Goal: Task Accomplishment & Management: Use online tool/utility

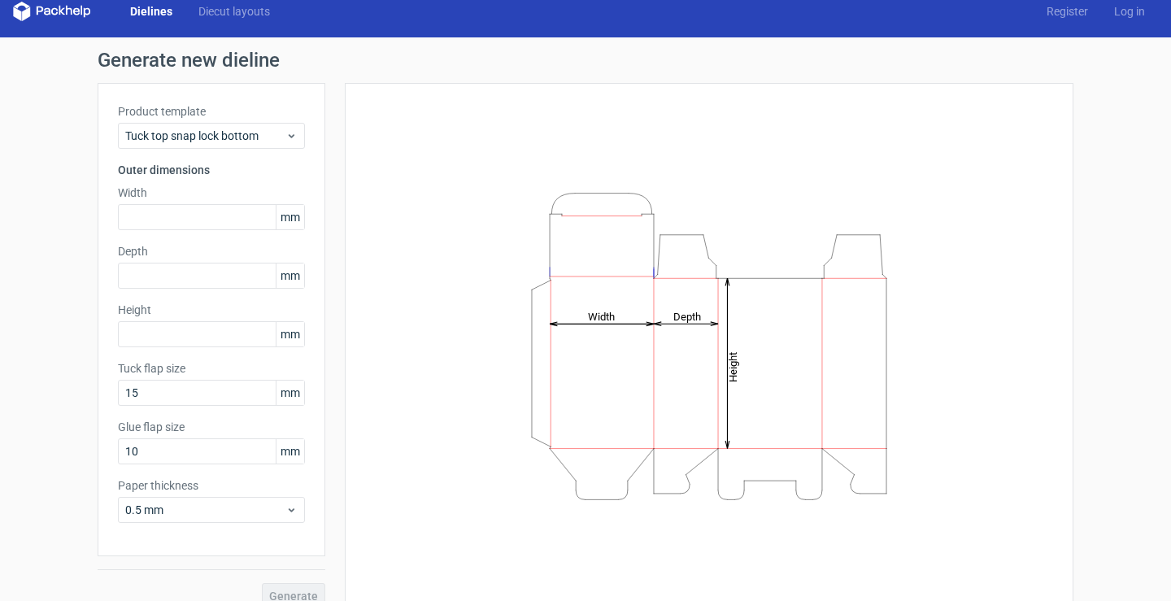
scroll to position [36, 0]
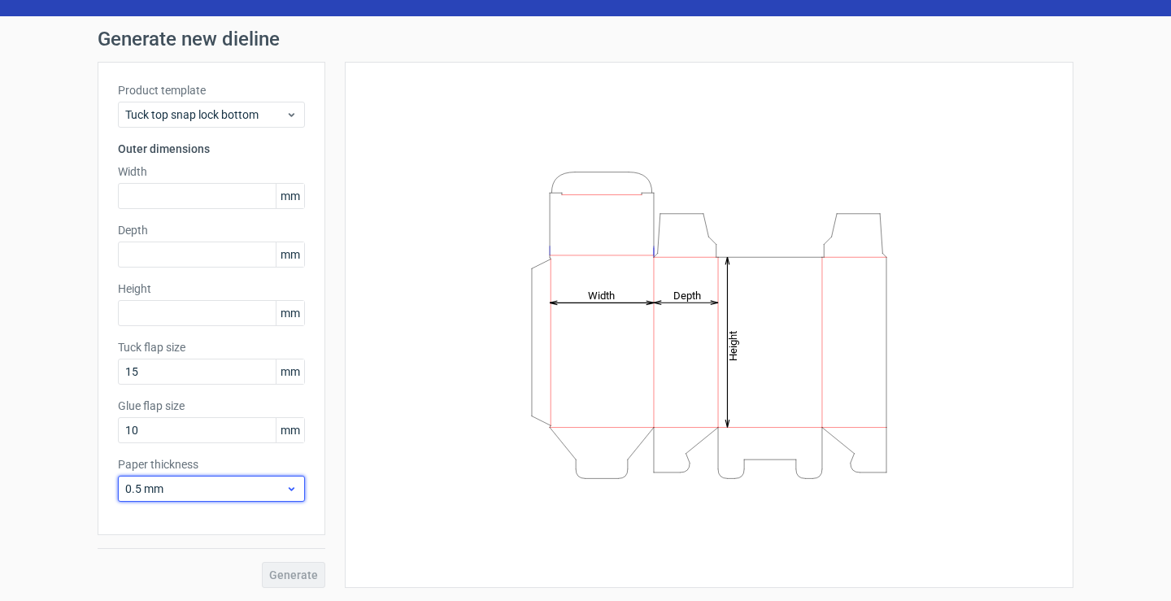
click at [191, 491] on span "0.5 mm" at bounding box center [205, 489] width 160 height 16
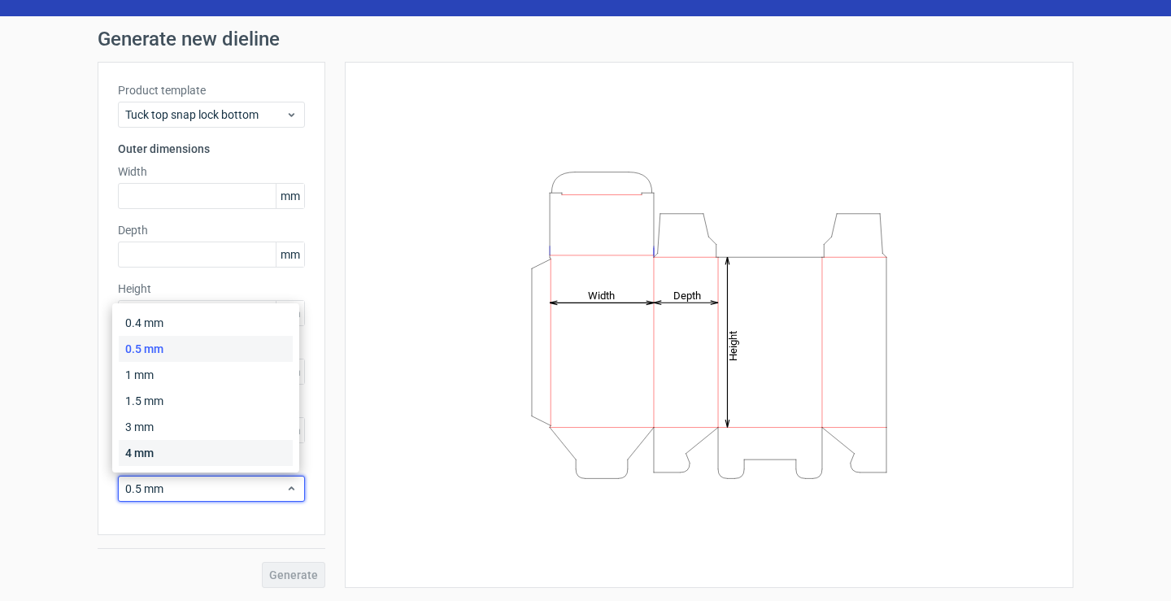
click at [194, 456] on div "4 mm" at bounding box center [206, 453] width 174 height 26
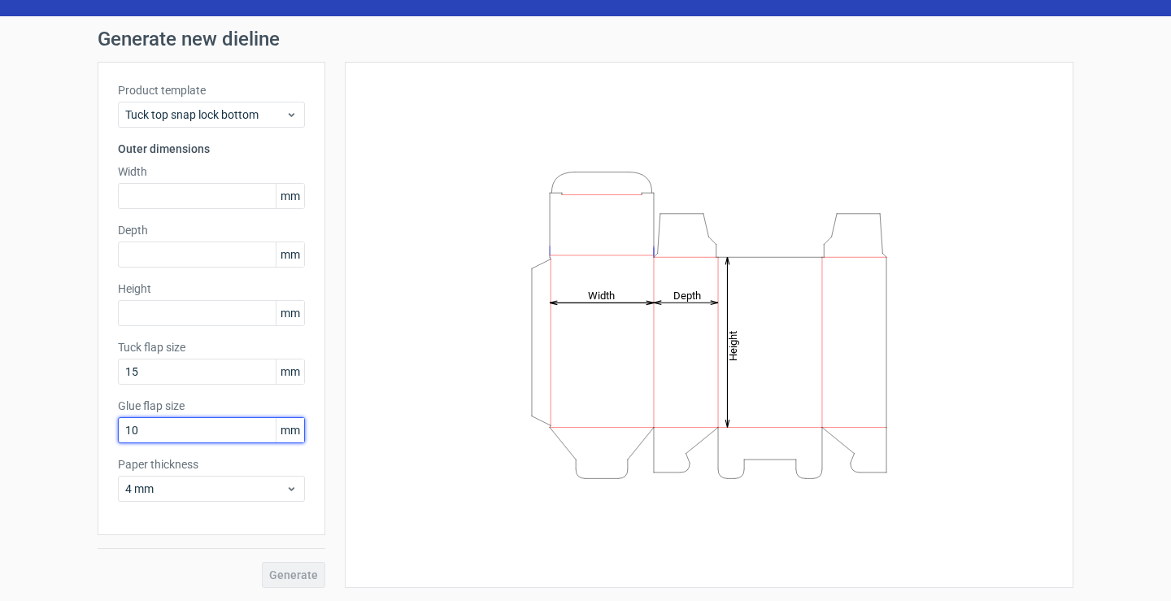
click at [189, 424] on input "10" at bounding box center [211, 430] width 187 height 26
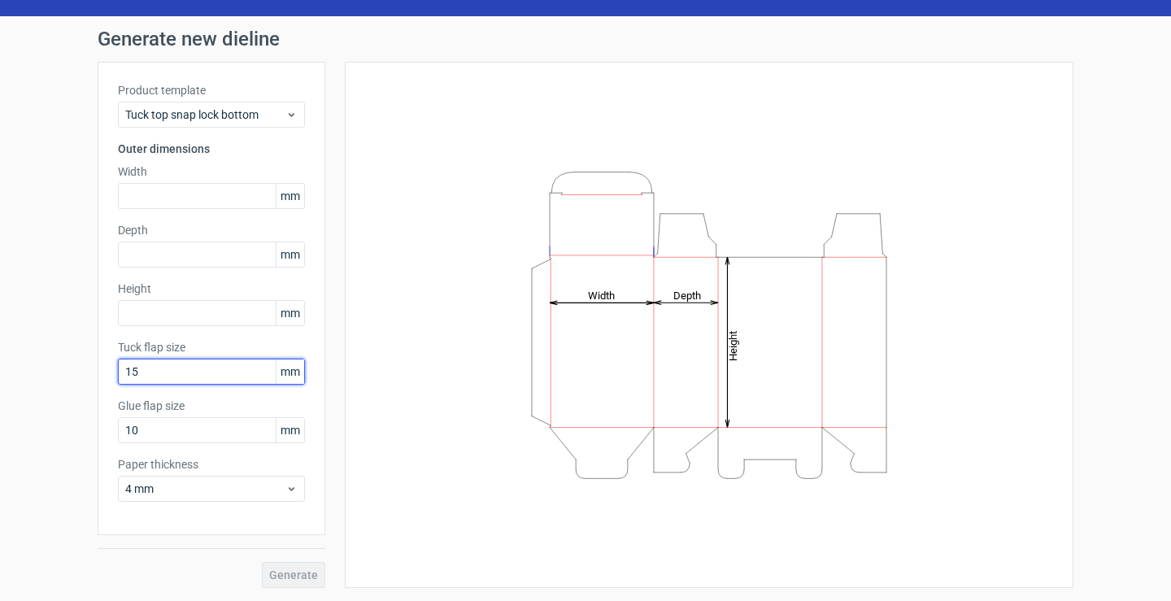
click at [174, 366] on input "15" at bounding box center [211, 372] width 187 height 26
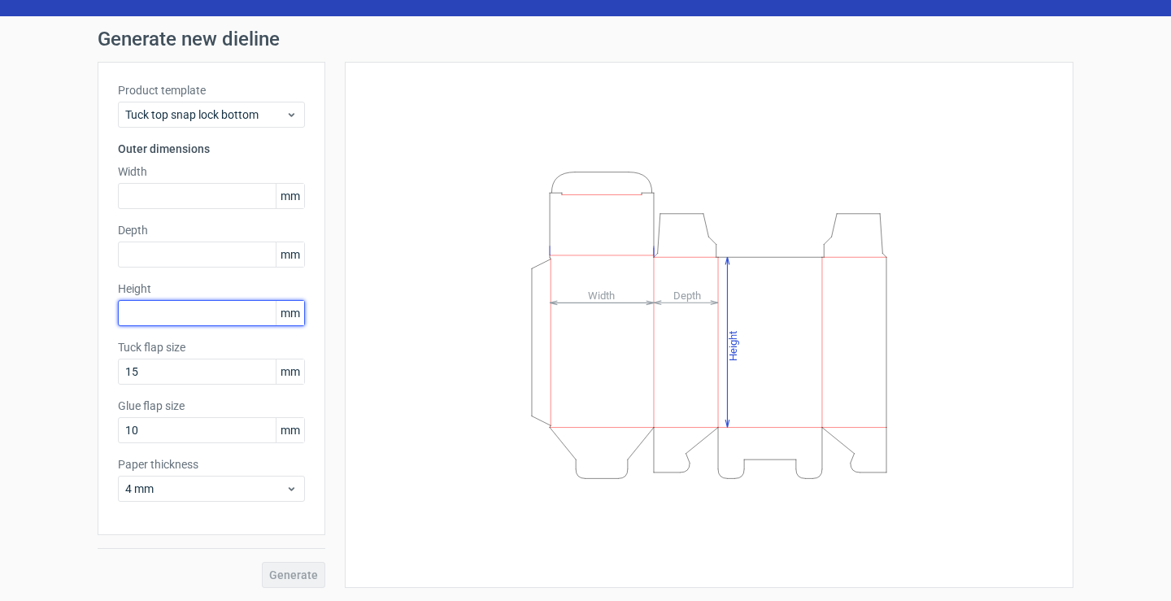
click at [176, 315] on input "text" at bounding box center [211, 313] width 187 height 26
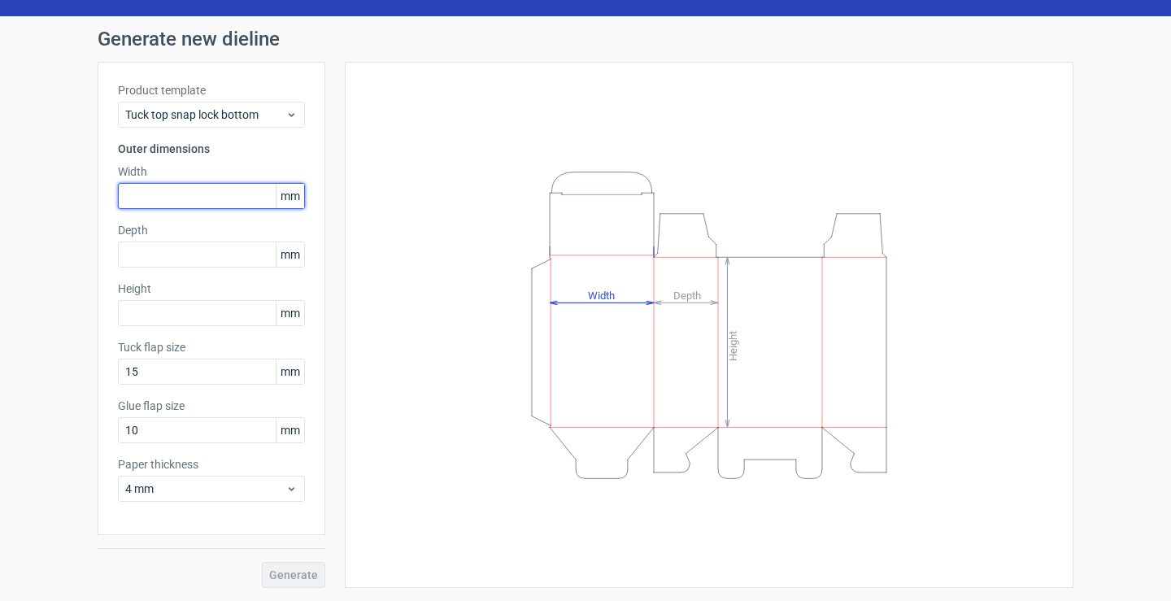
click at [198, 185] on input "text" at bounding box center [211, 196] width 187 height 26
type input "150"
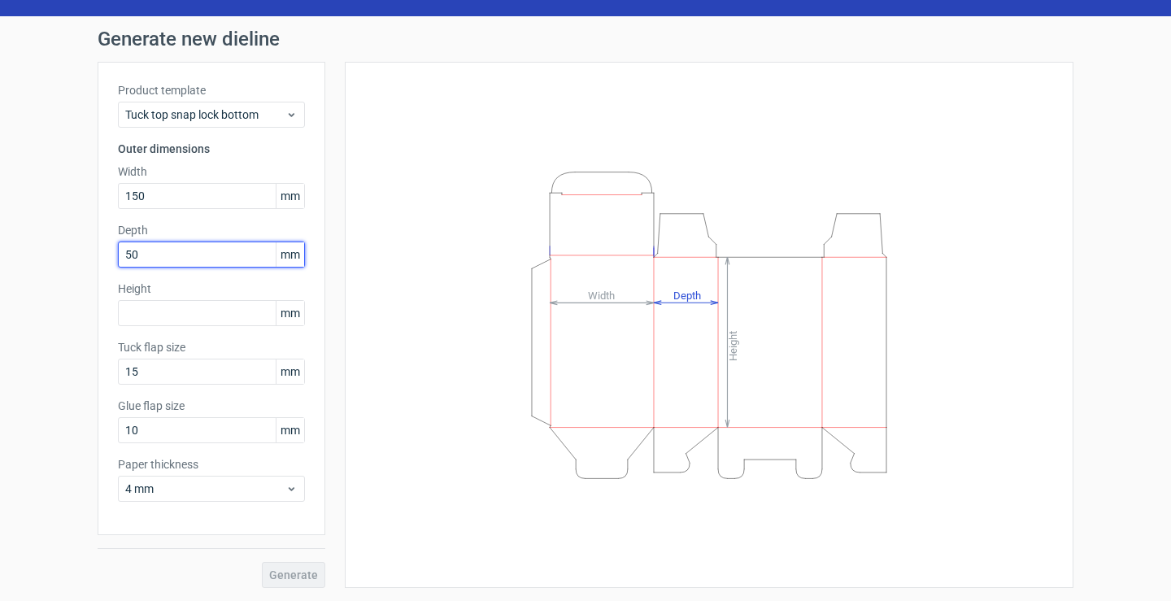
type input "50"
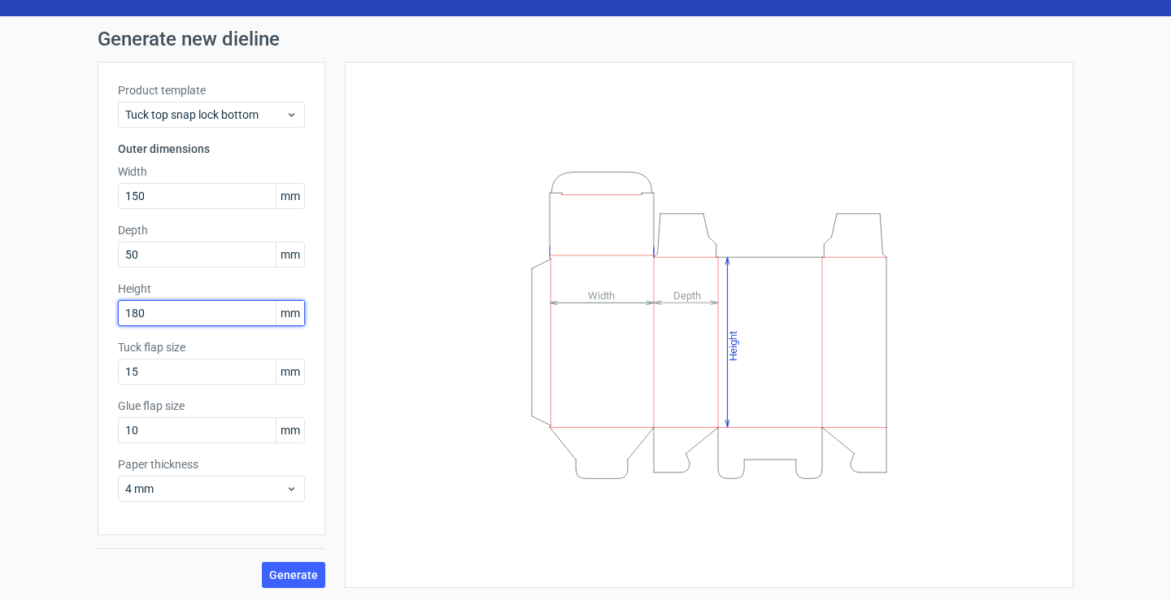
type input "180"
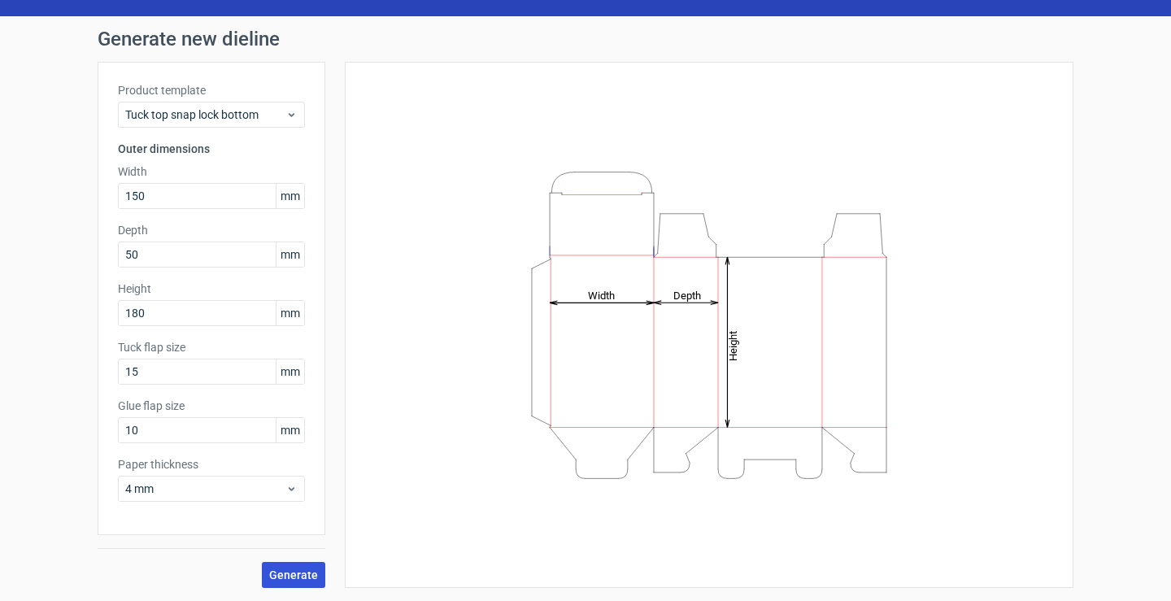
click at [305, 569] on span "Generate" at bounding box center [293, 574] width 49 height 11
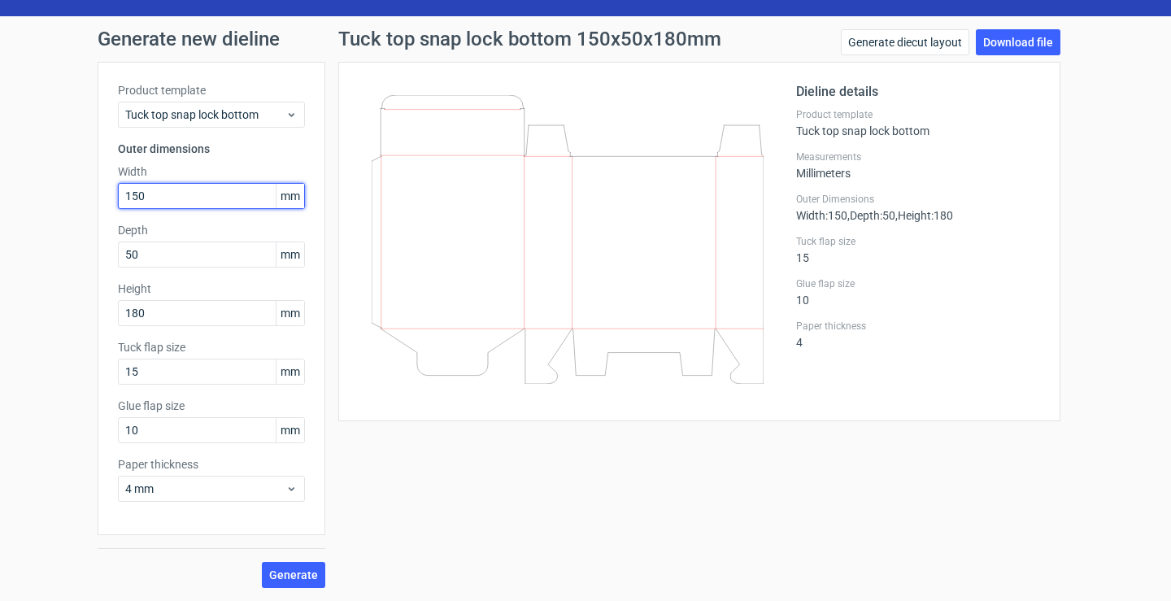
drag, startPoint x: 157, startPoint y: 200, endPoint x: 72, endPoint y: 195, distance: 85.5
click at [72, 195] on div "Generate new dieline Product template Tuck top snap lock bottom Outer dimension…" at bounding box center [585, 308] width 1171 height 585
type input "100"
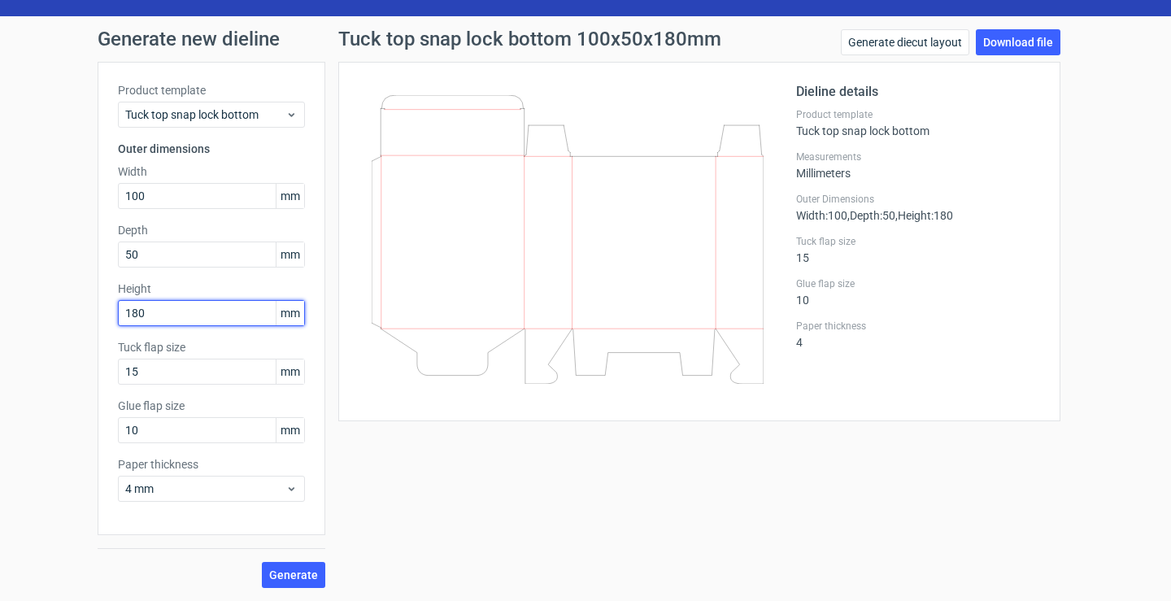
drag, startPoint x: 153, startPoint y: 315, endPoint x: 0, endPoint y: 294, distance: 154.3
click at [0, 294] on div "Generate new dieline Product template Tuck top snap lock bottom Outer dimension…" at bounding box center [585, 308] width 1171 height 585
type input "150"
click at [285, 576] on span "Generate" at bounding box center [293, 574] width 49 height 11
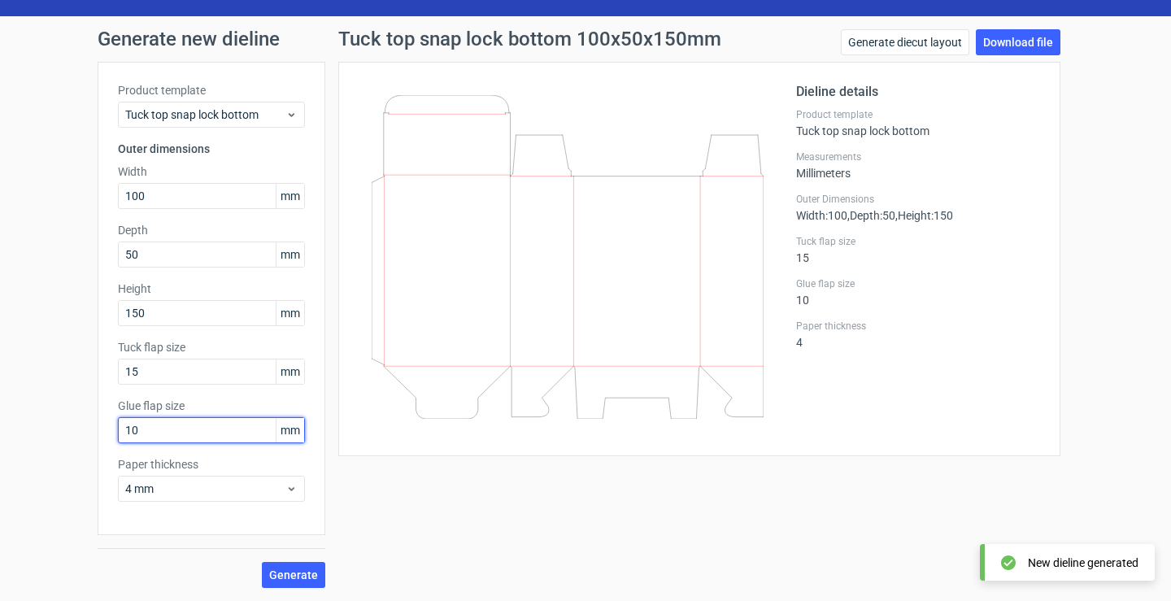
drag, startPoint x: 159, startPoint y: 428, endPoint x: 0, endPoint y: 376, distance: 166.9
click at [0, 376] on div "Generate new dieline Product template Tuck top snap lock bottom Outer dimension…" at bounding box center [585, 308] width 1171 height 585
type input "15"
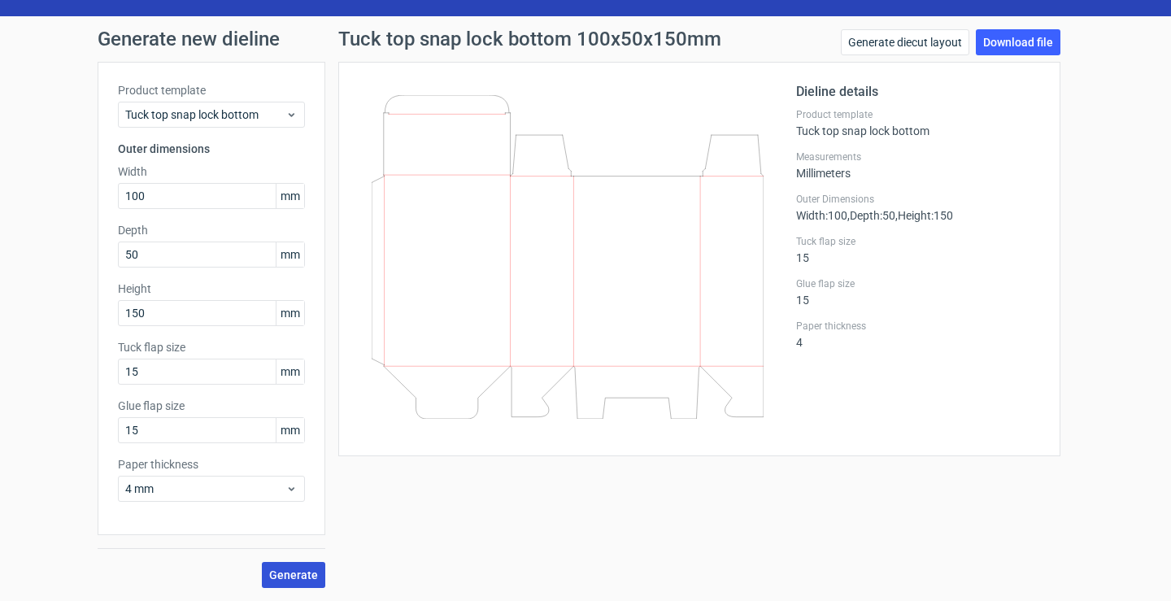
click at [289, 578] on span "Generate" at bounding box center [293, 574] width 49 height 11
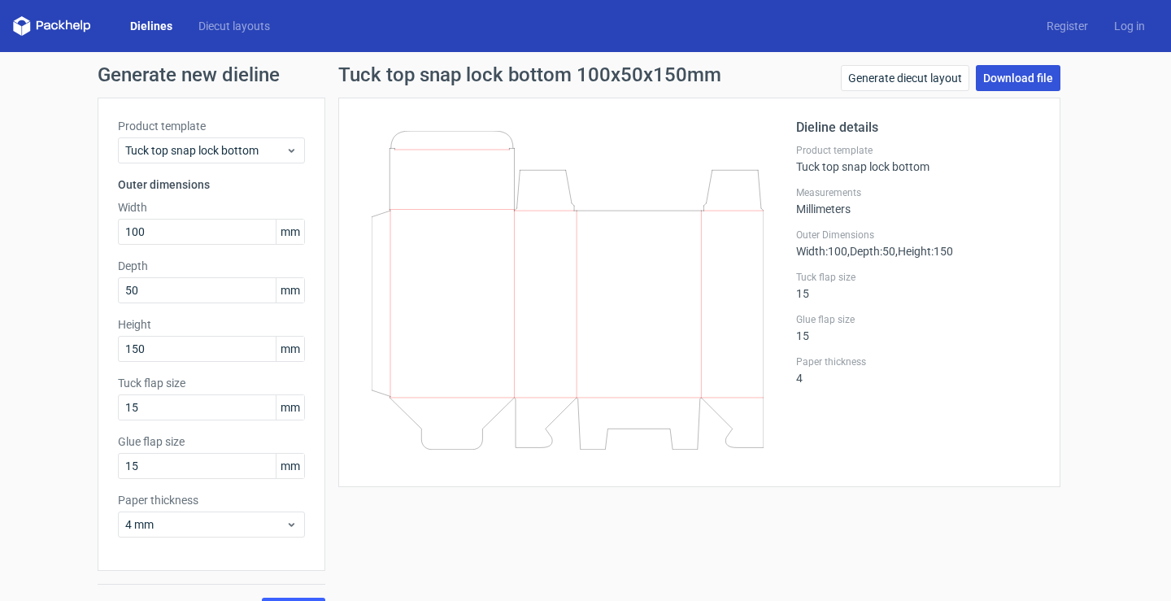
click at [1004, 82] on link "Download file" at bounding box center [1018, 78] width 85 height 26
